Goal: Check status: Check status

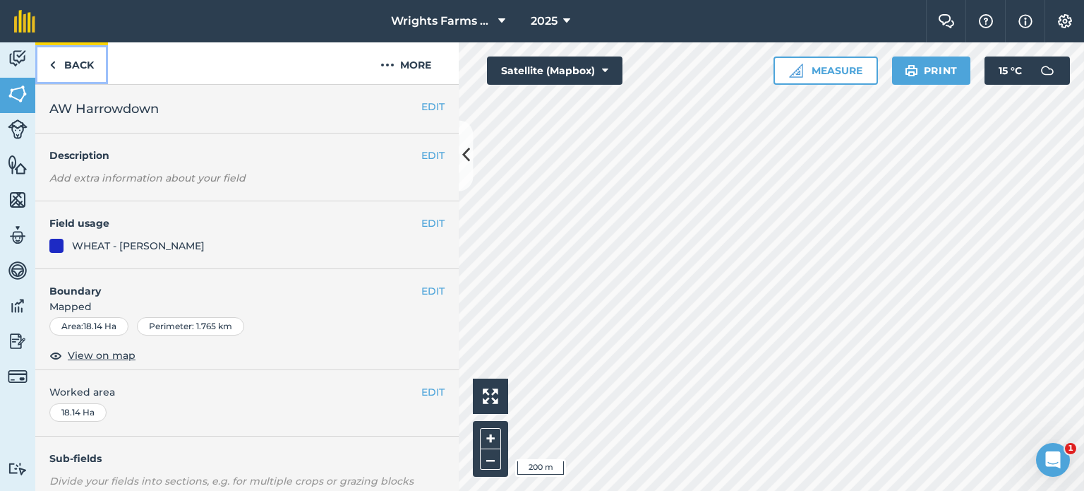
click at [79, 73] on link "Back" at bounding box center [71, 63] width 73 height 42
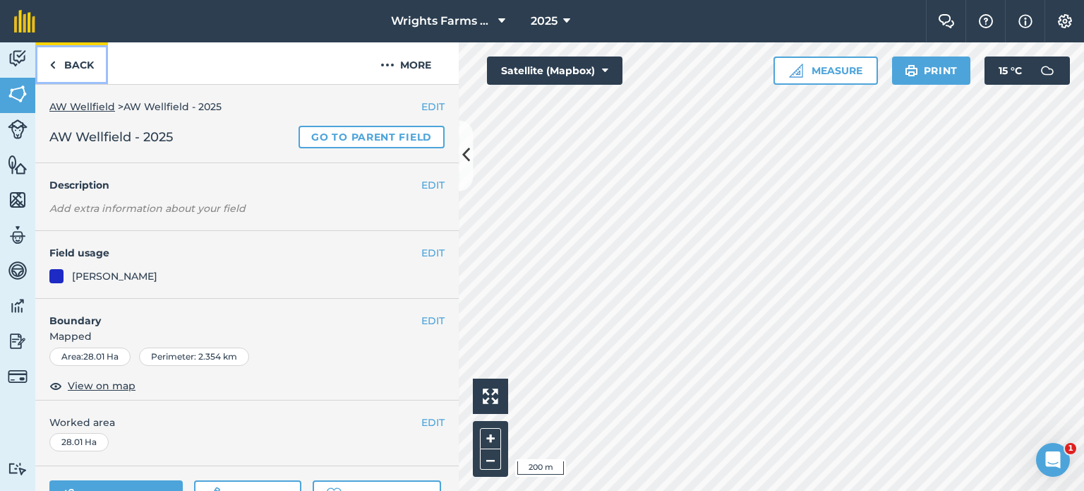
click at [62, 75] on link "Back" at bounding box center [71, 63] width 73 height 42
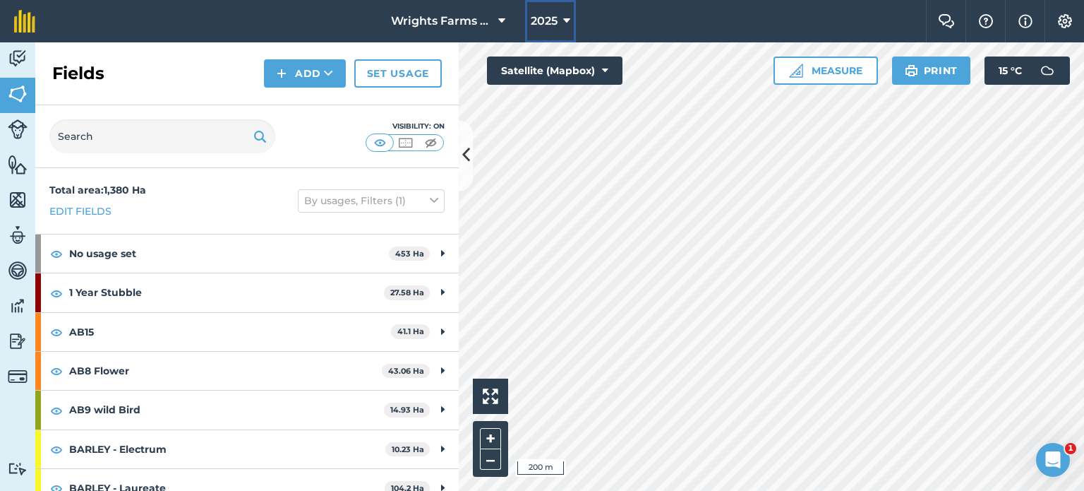
click at [553, 22] on span "2025" at bounding box center [544, 21] width 27 height 17
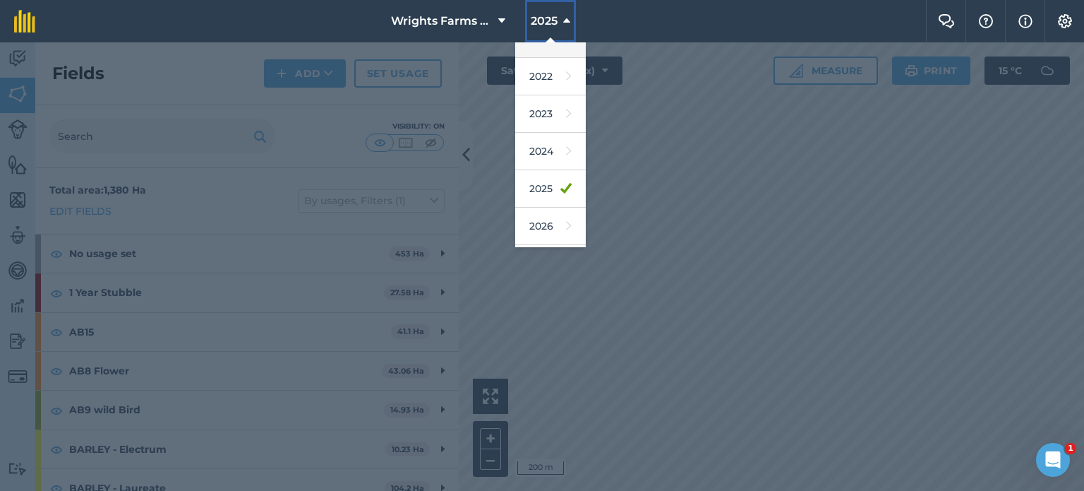
scroll to position [169, 0]
click at [555, 157] on link "2024" at bounding box center [550, 153] width 71 height 37
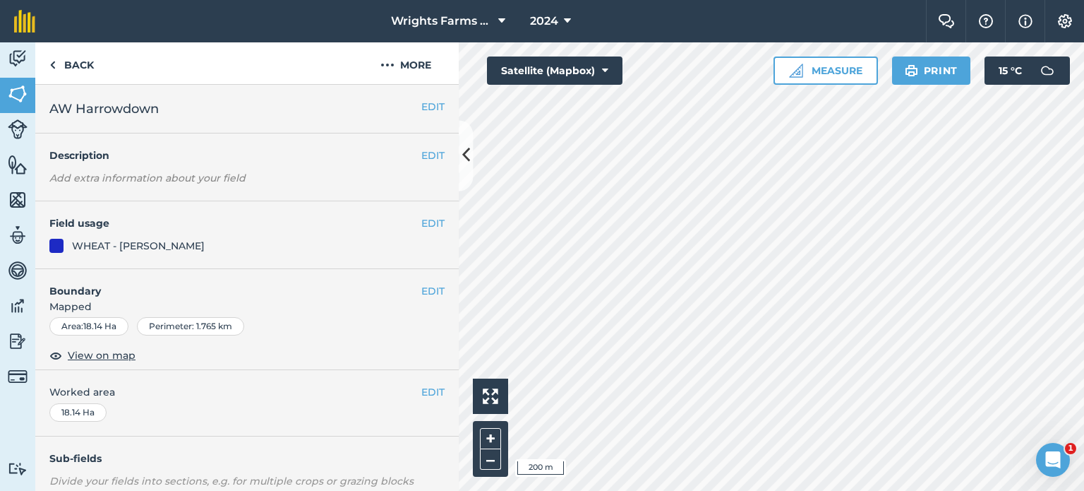
click at [212, 272] on h4 "Boundary" at bounding box center [228, 284] width 386 height 30
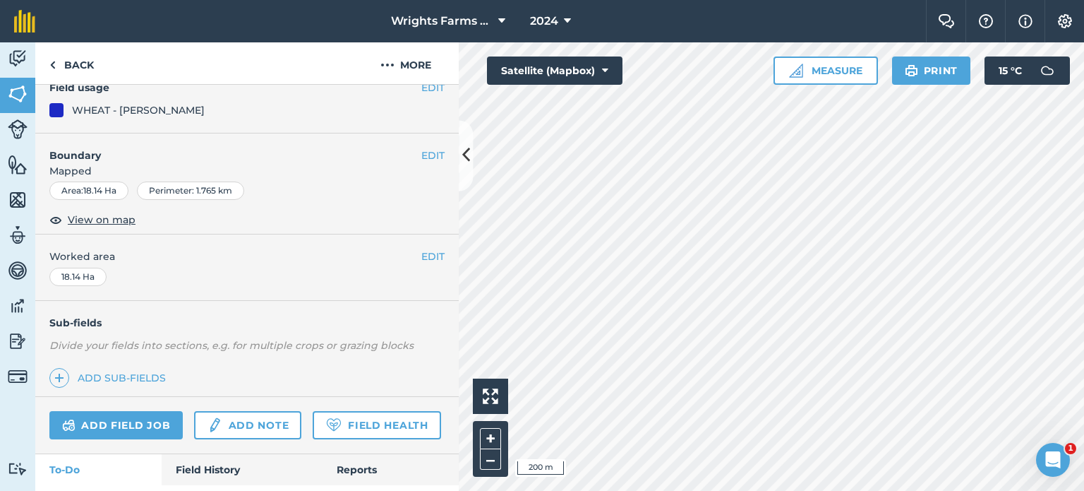
scroll to position [211, 0]
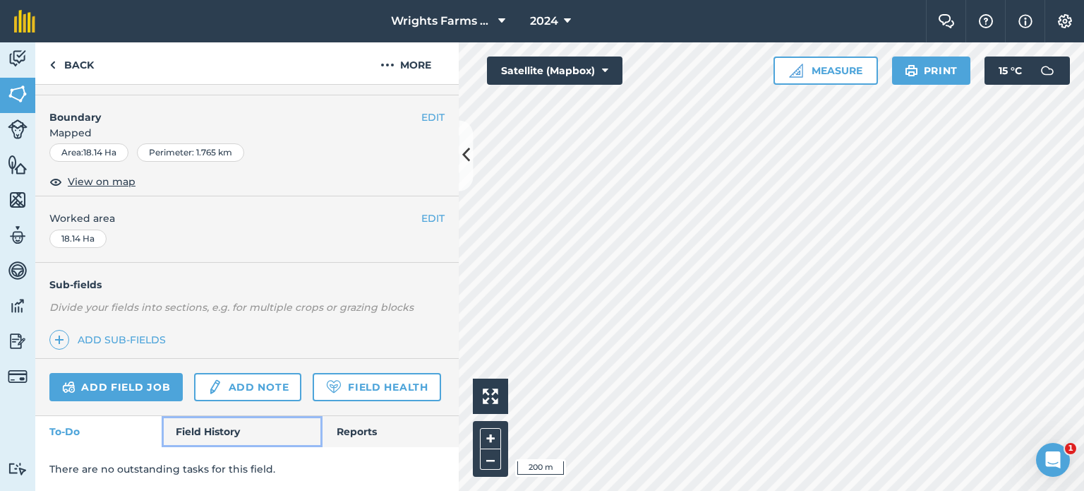
click at [218, 436] on link "Field History" at bounding box center [242, 431] width 160 height 31
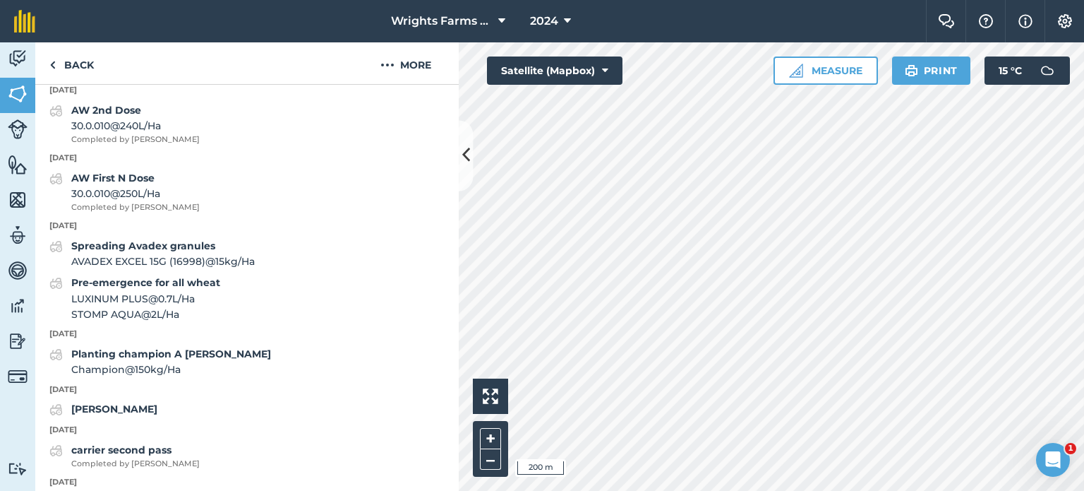
scroll to position [2005, 0]
